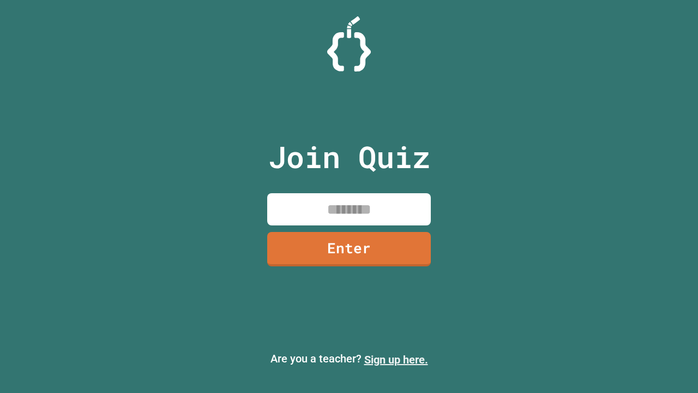
click at [396, 359] on link "Sign up here." at bounding box center [396, 359] width 64 height 13
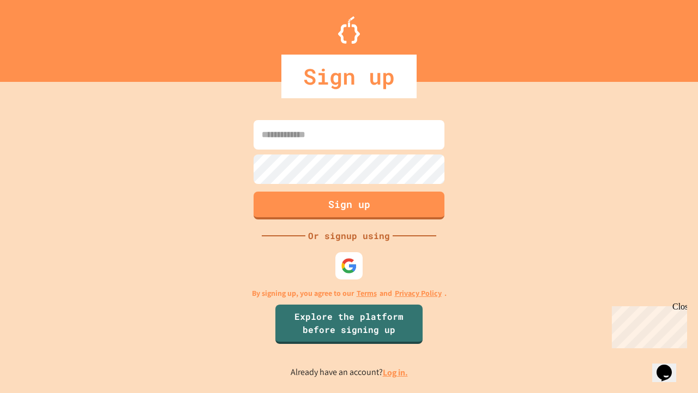
click at [396, 372] on link "Log in." at bounding box center [395, 372] width 25 height 11
